Goal: Transaction & Acquisition: Purchase product/service

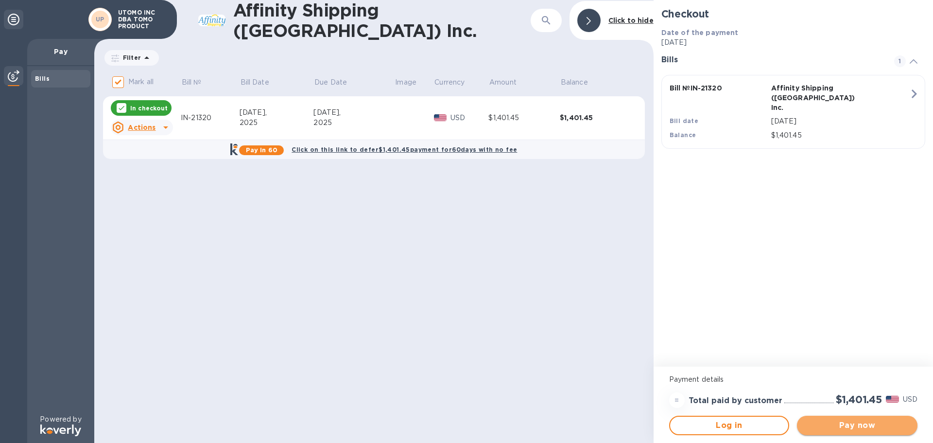
click at [869, 420] on span "Pay now" at bounding box center [857, 425] width 105 height 12
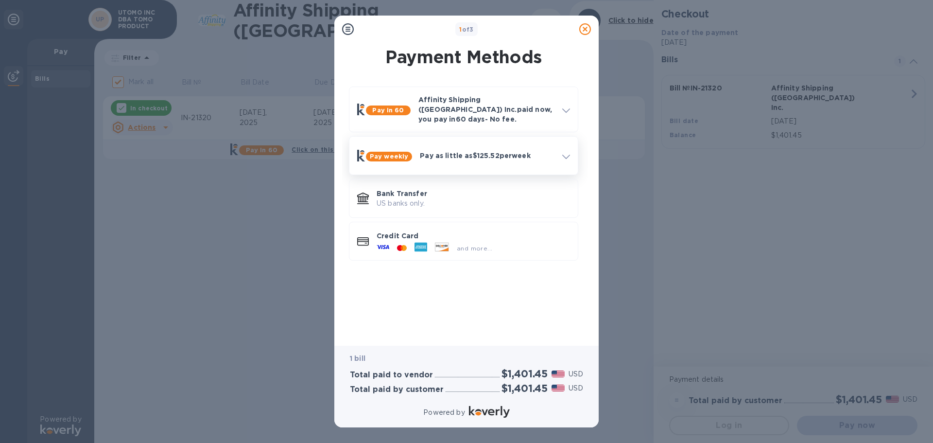
click at [551, 160] on div "Pay weekly Pay as little as $125.52 per week" at bounding box center [463, 155] width 221 height 30
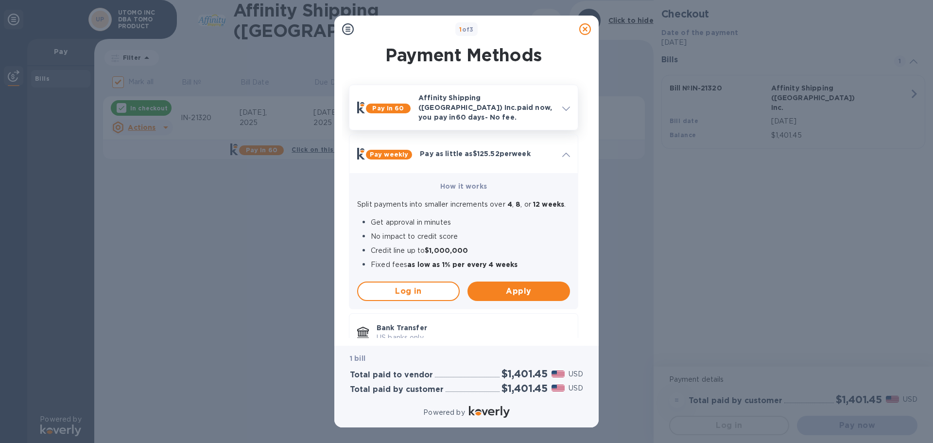
click at [523, 105] on p "Affinity Shipping (USA) Inc. paid now, you pay in 60 days - No fee." at bounding box center [486, 107] width 136 height 29
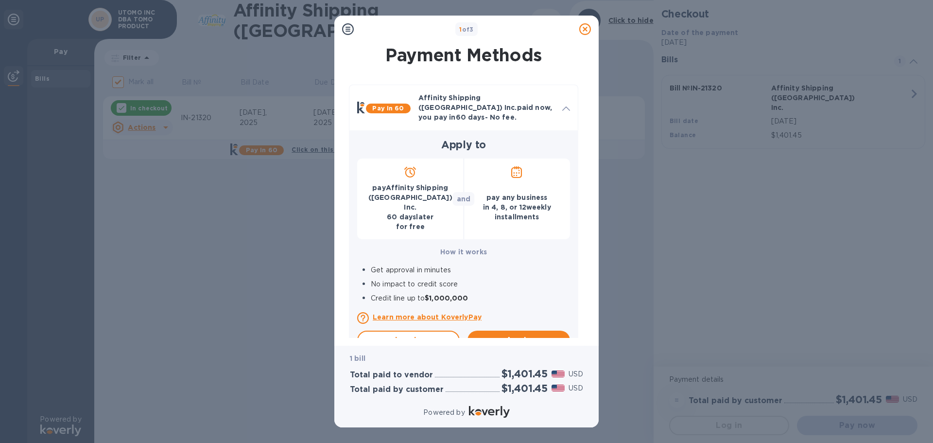
click at [524, 201] on p "pay any business in 4 , 8 , or 12 weekly installments" at bounding box center [517, 206] width 91 height 29
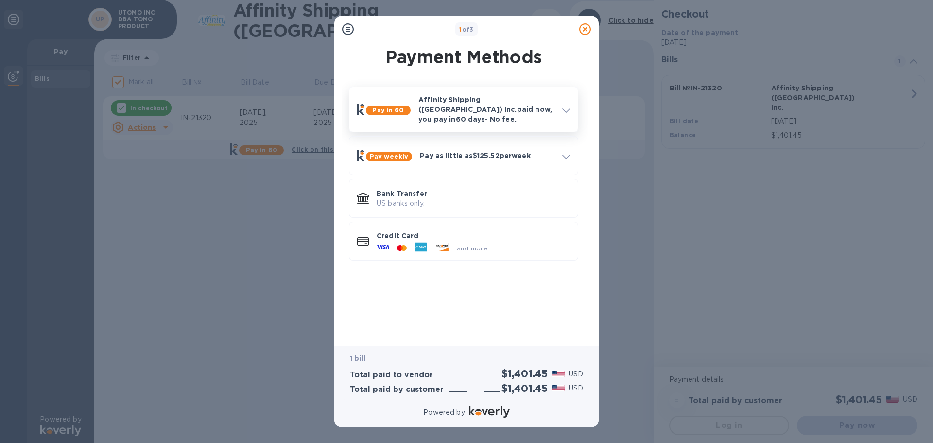
click at [545, 112] on p "Affinity Shipping (USA) Inc. paid now, you pay in 60 days - No fee." at bounding box center [486, 109] width 136 height 29
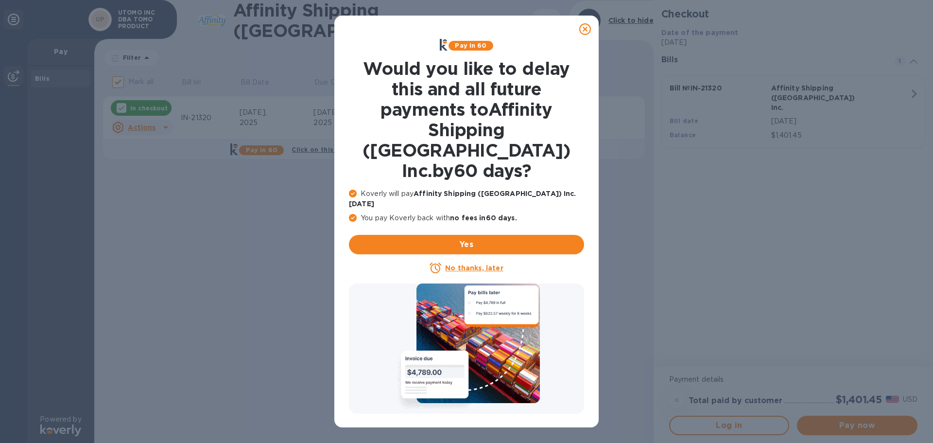
click at [589, 28] on icon at bounding box center [585, 29] width 12 height 12
